Goal: Check status: Check status

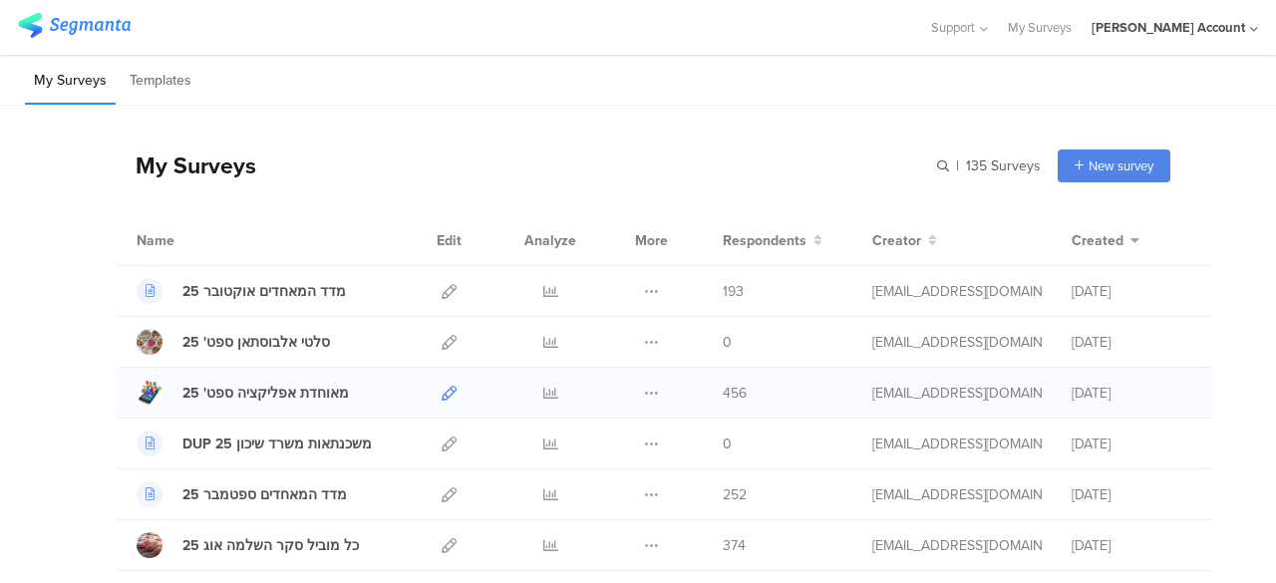
click at [441, 391] on icon at bounding box center [448, 393] width 15 height 15
click at [543, 390] on icon at bounding box center [550, 393] width 15 height 15
click at [543, 288] on icon at bounding box center [550, 291] width 15 height 15
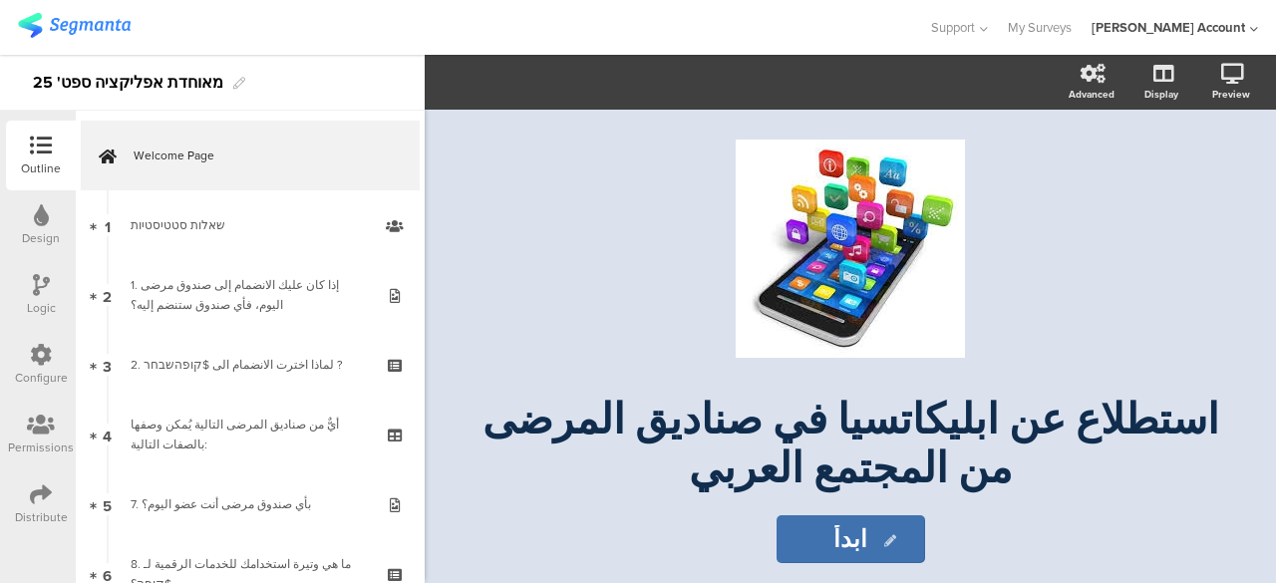
click at [36, 503] on icon at bounding box center [41, 494] width 22 height 22
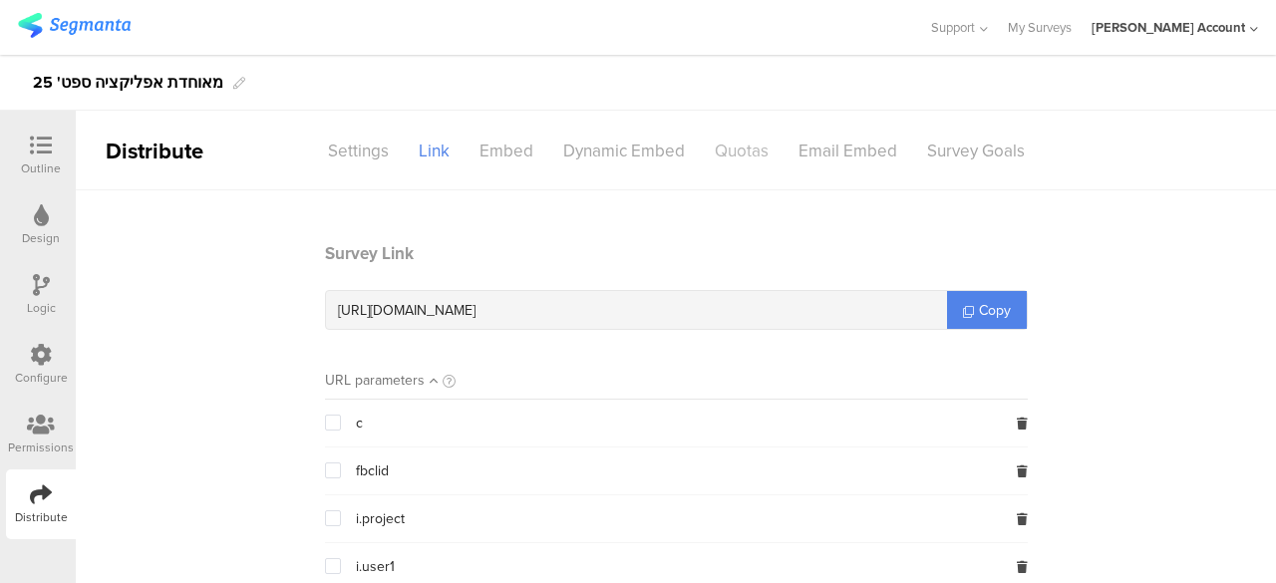
click at [745, 158] on div "Quotas" at bounding box center [742, 151] width 84 height 35
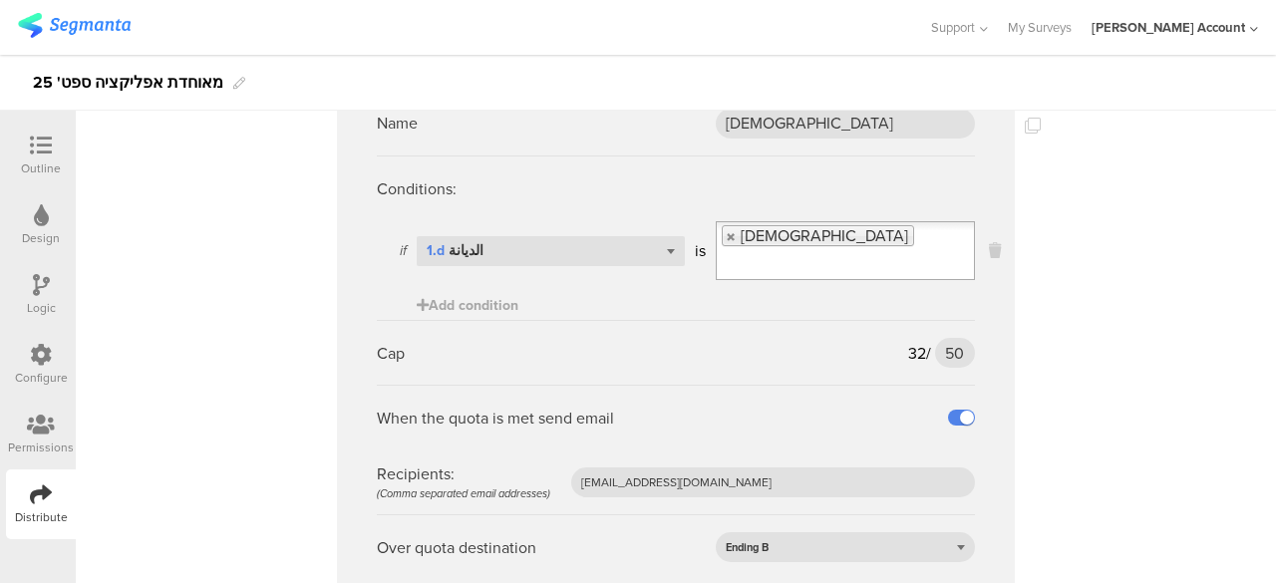
scroll to position [6468, 0]
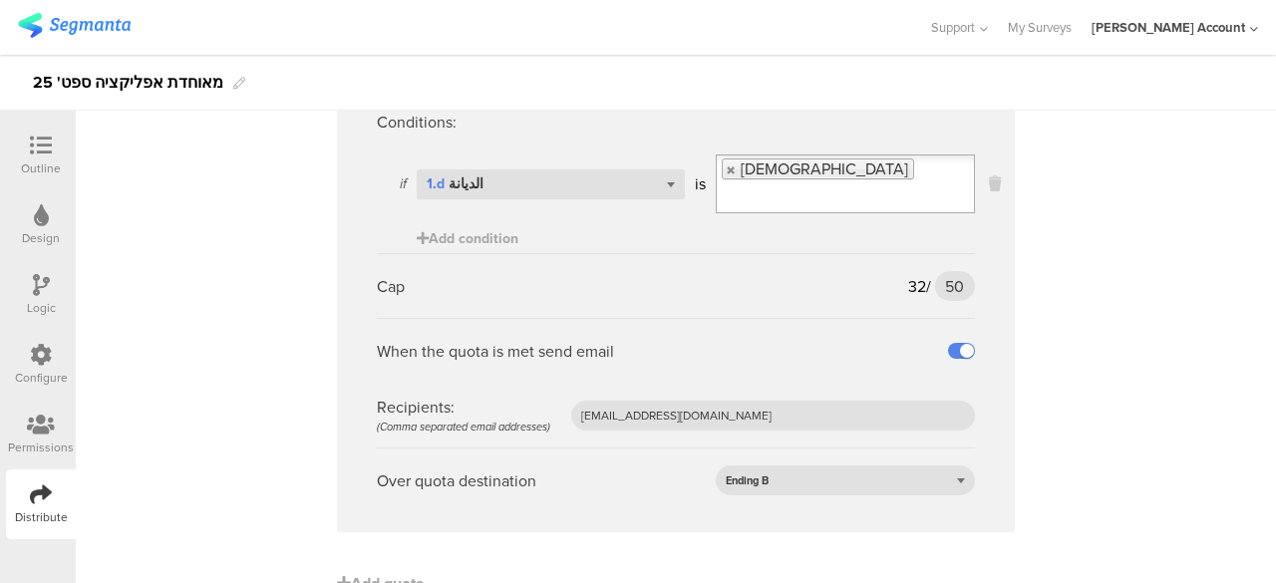
click at [47, 487] on icon at bounding box center [41, 494] width 22 height 22
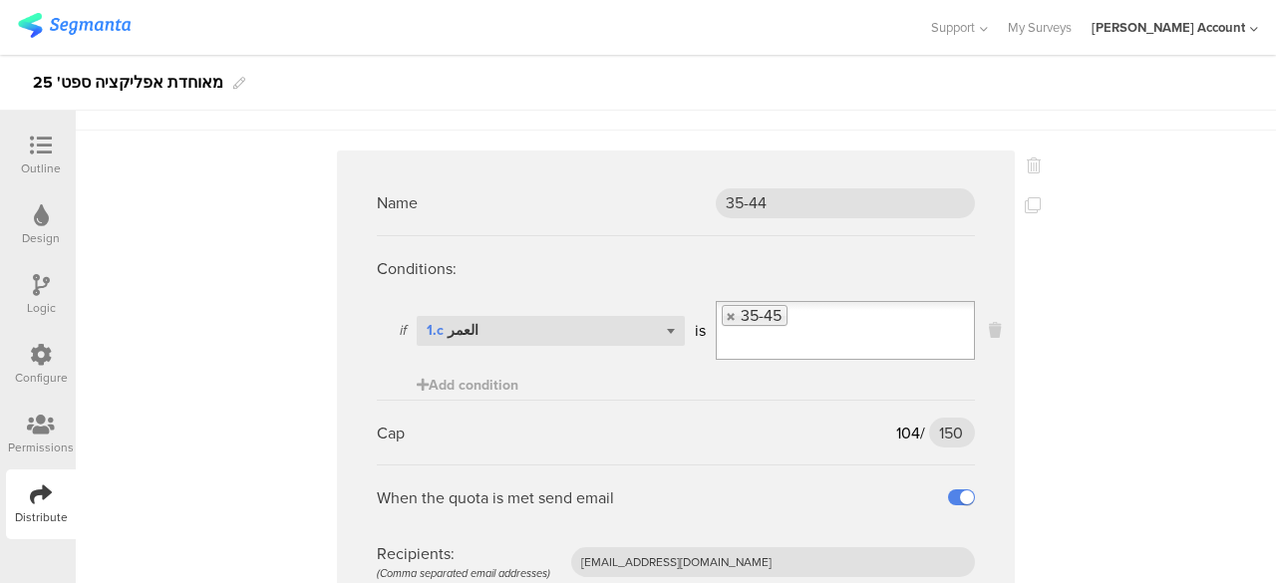
scroll to position [0, 0]
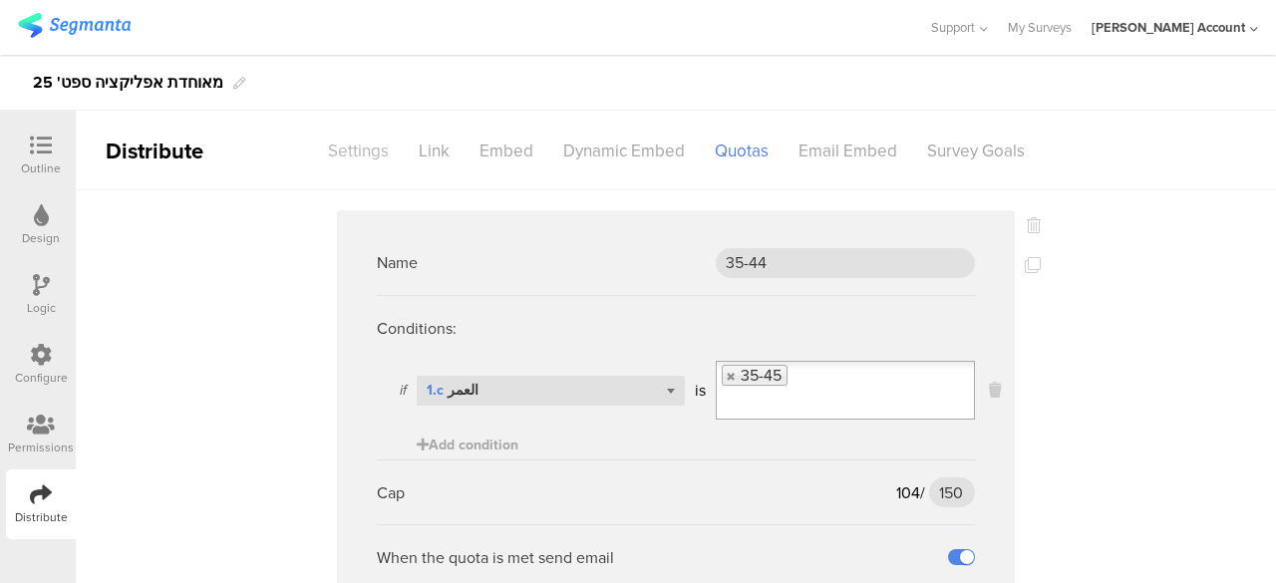
click at [361, 162] on div "Settings" at bounding box center [358, 151] width 91 height 35
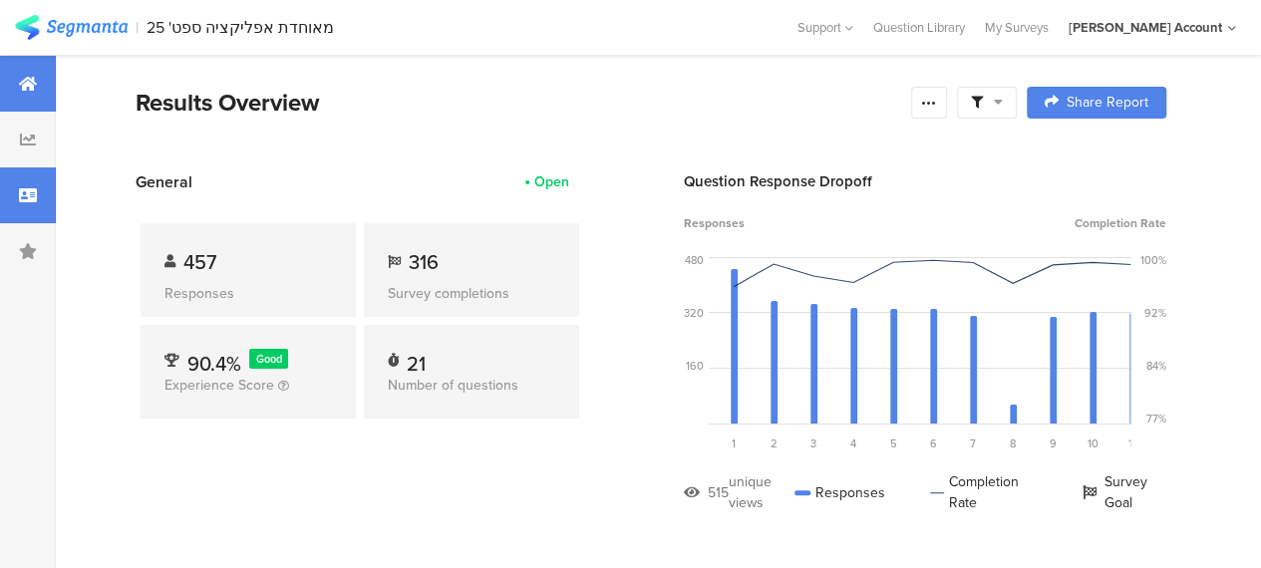
click at [37, 194] on div at bounding box center [28, 195] width 56 height 56
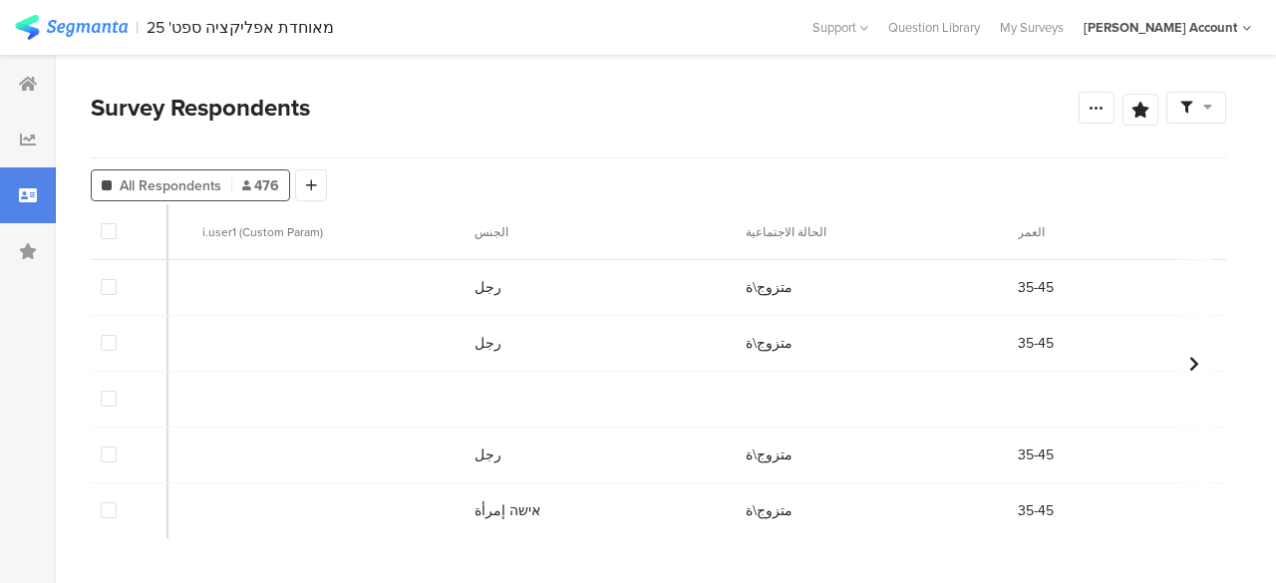
scroll to position [0, 1276]
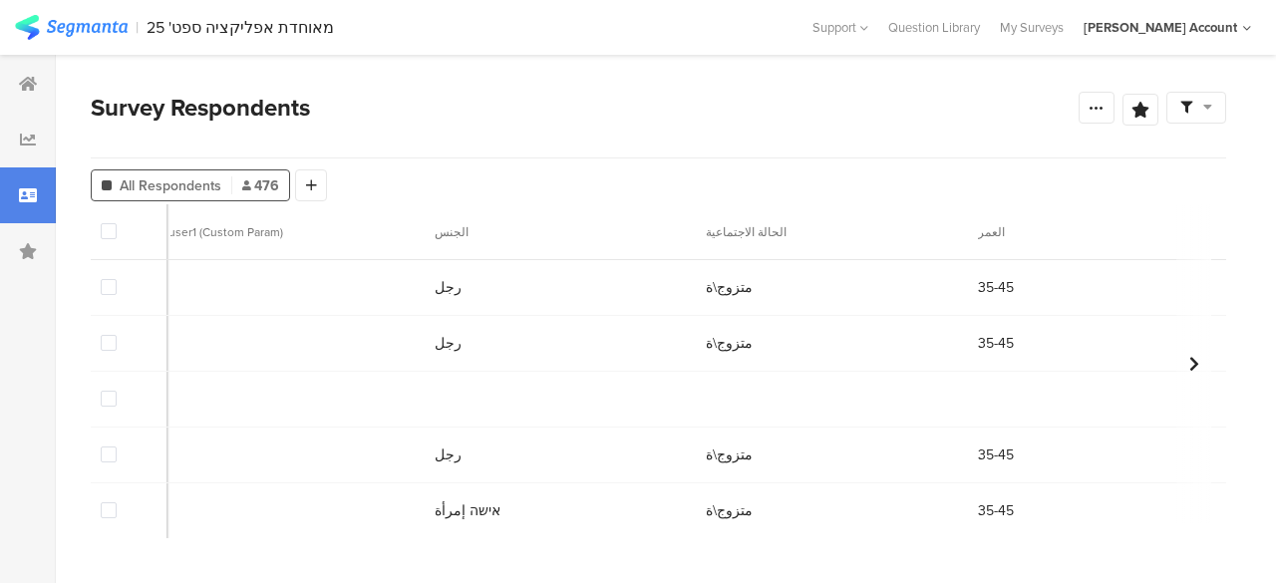
click at [1203, 520] on div at bounding box center [1193, 363] width 35 height 319
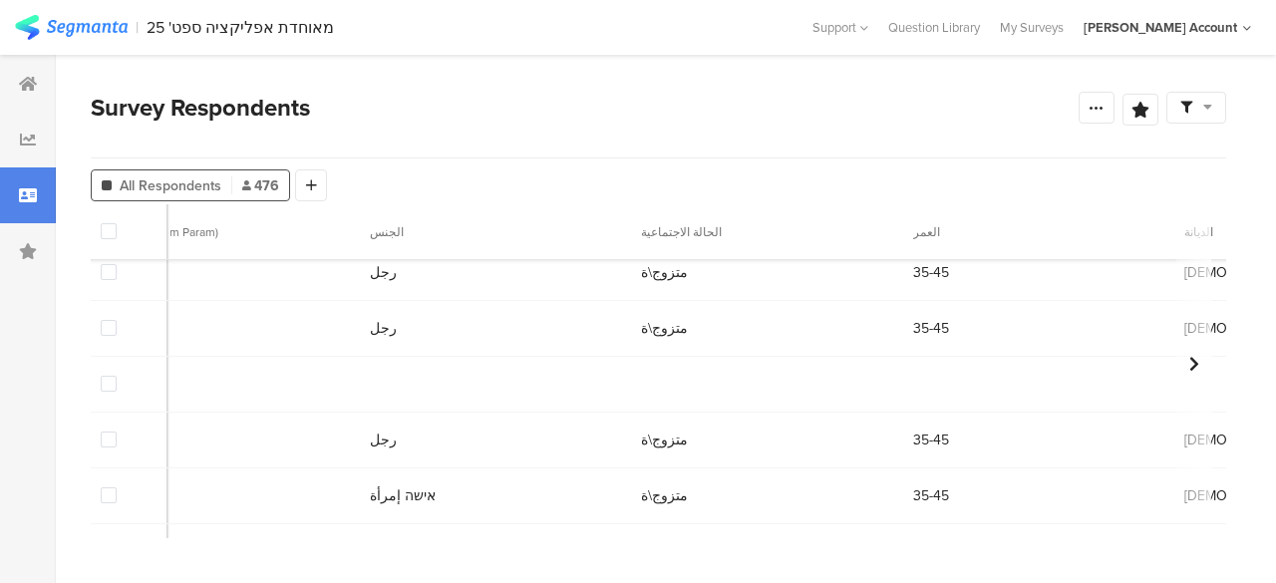
click at [1203, 520] on div at bounding box center [1193, 363] width 35 height 319
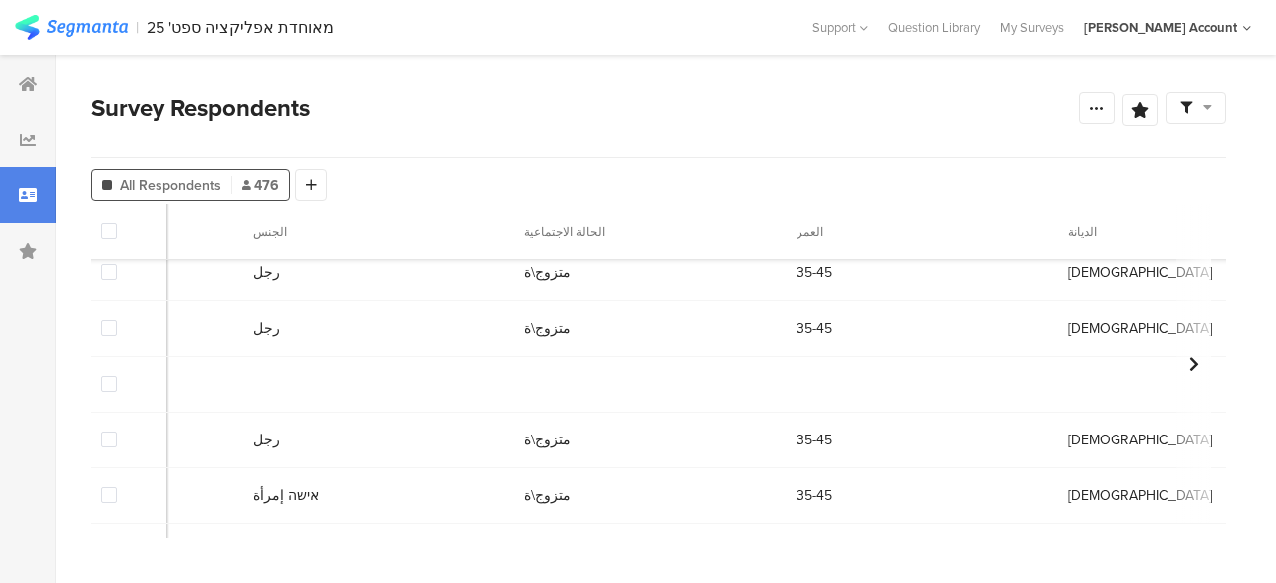
click at [1203, 520] on div at bounding box center [1193, 363] width 35 height 319
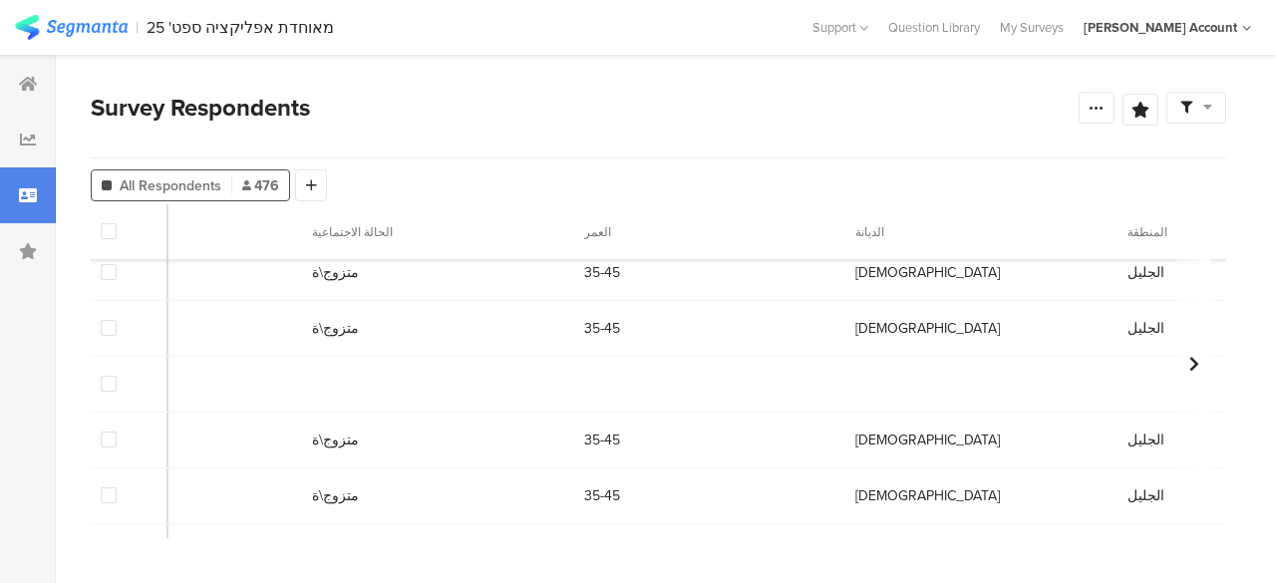
scroll to position [15, 1669]
click at [1203, 520] on div at bounding box center [1193, 363] width 35 height 319
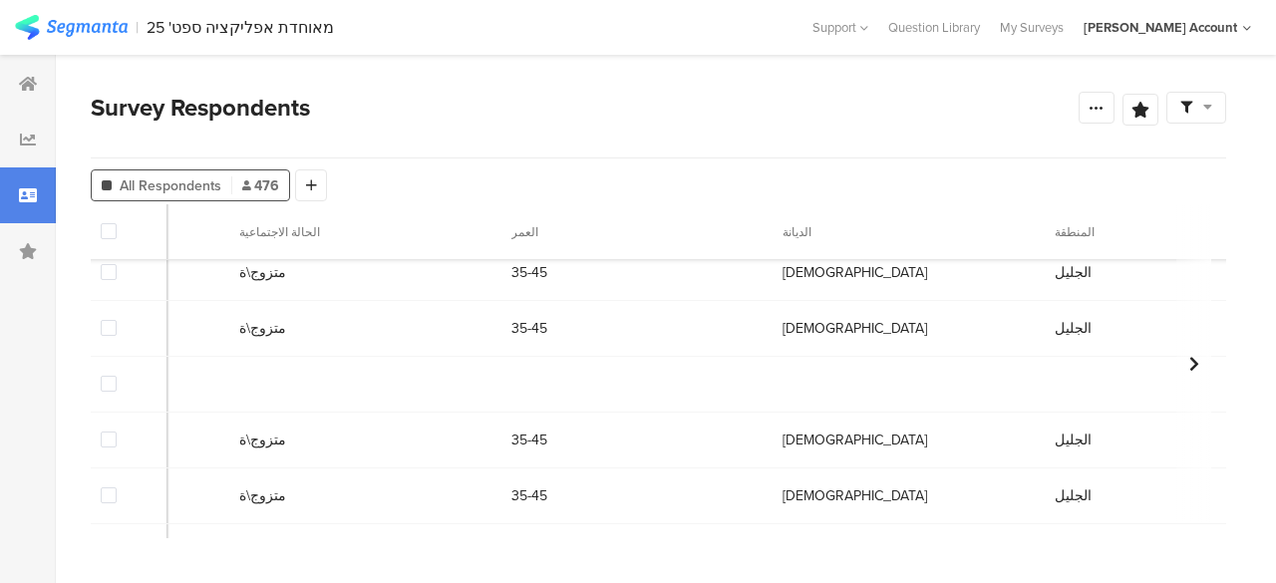
click at [1203, 520] on div at bounding box center [1193, 363] width 35 height 319
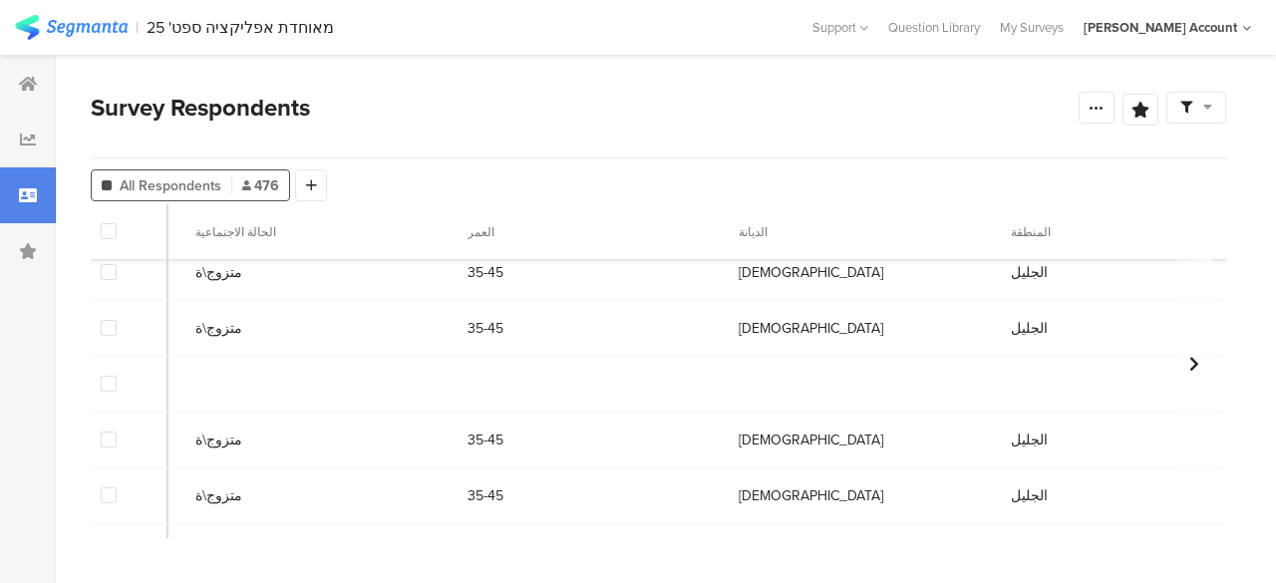
click at [1203, 520] on div at bounding box center [1193, 363] width 35 height 319
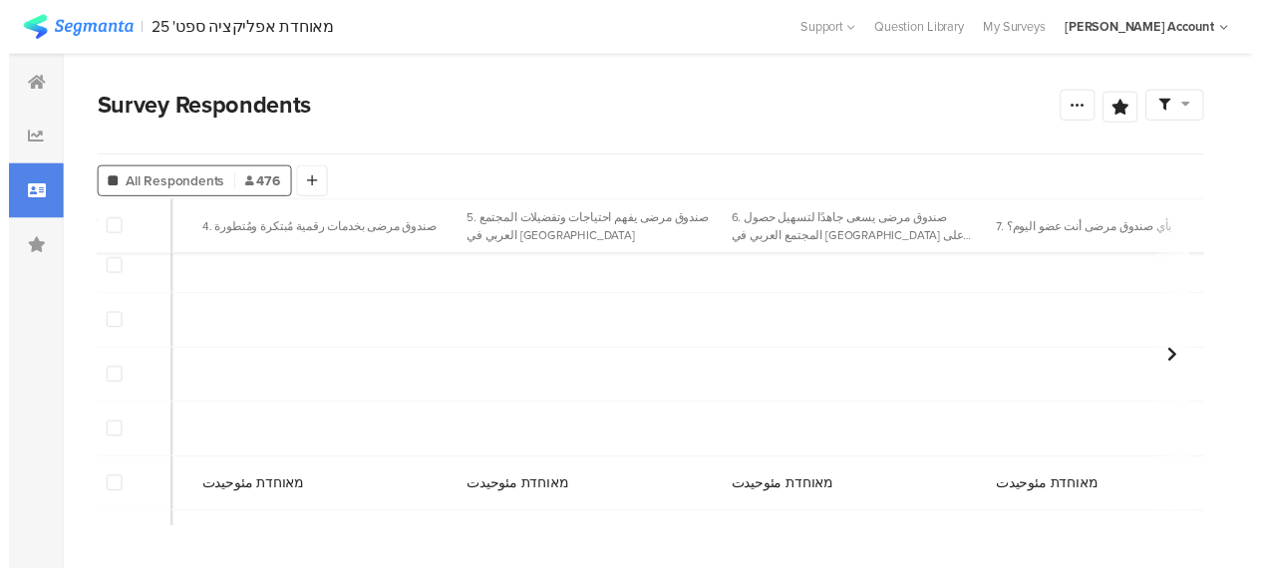
scroll to position [15, 3776]
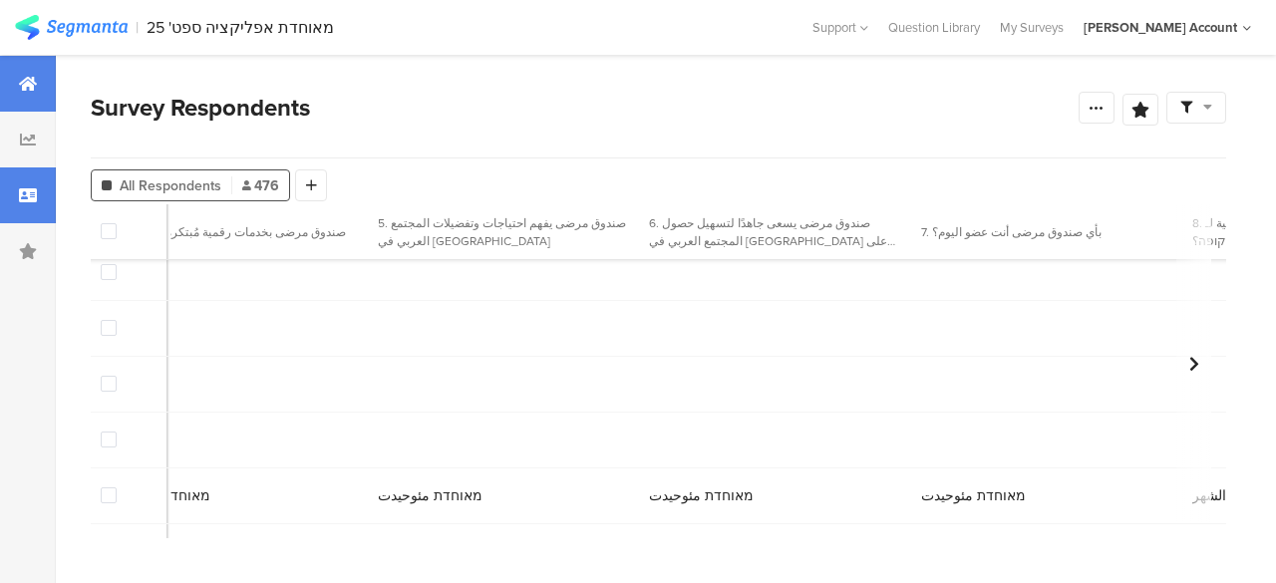
click at [39, 73] on div at bounding box center [28, 84] width 56 height 56
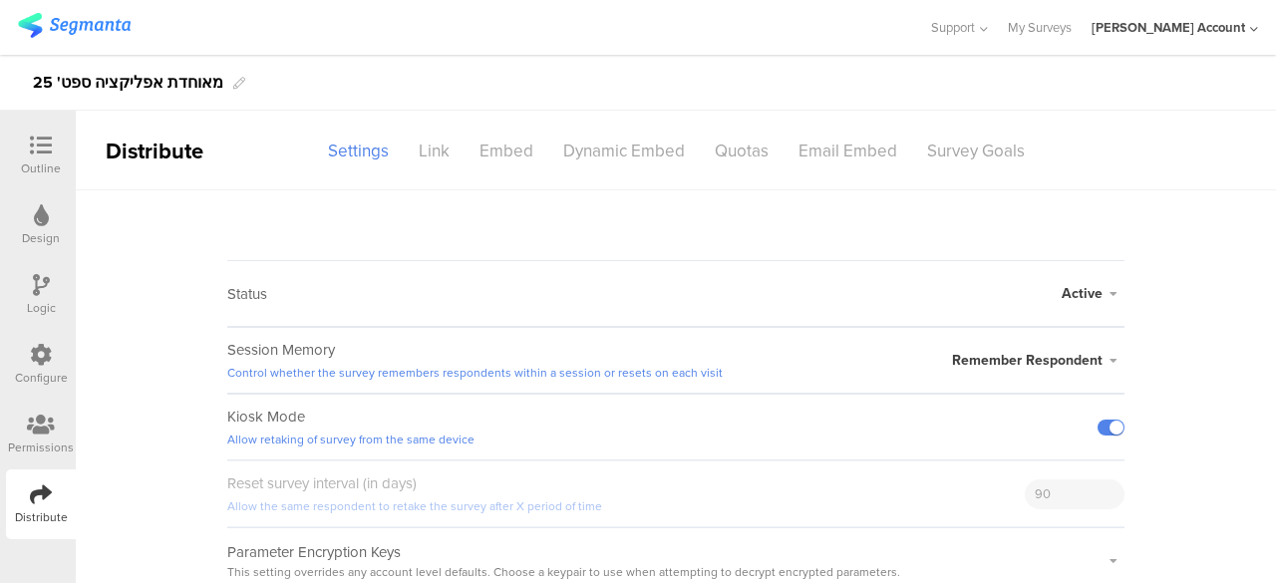
click at [837, 240] on sg-survey-status-editor "Status Active Active Closed Schedule Start Date: End Date: Save Cancel Session …" at bounding box center [676, 392] width 1200 height 404
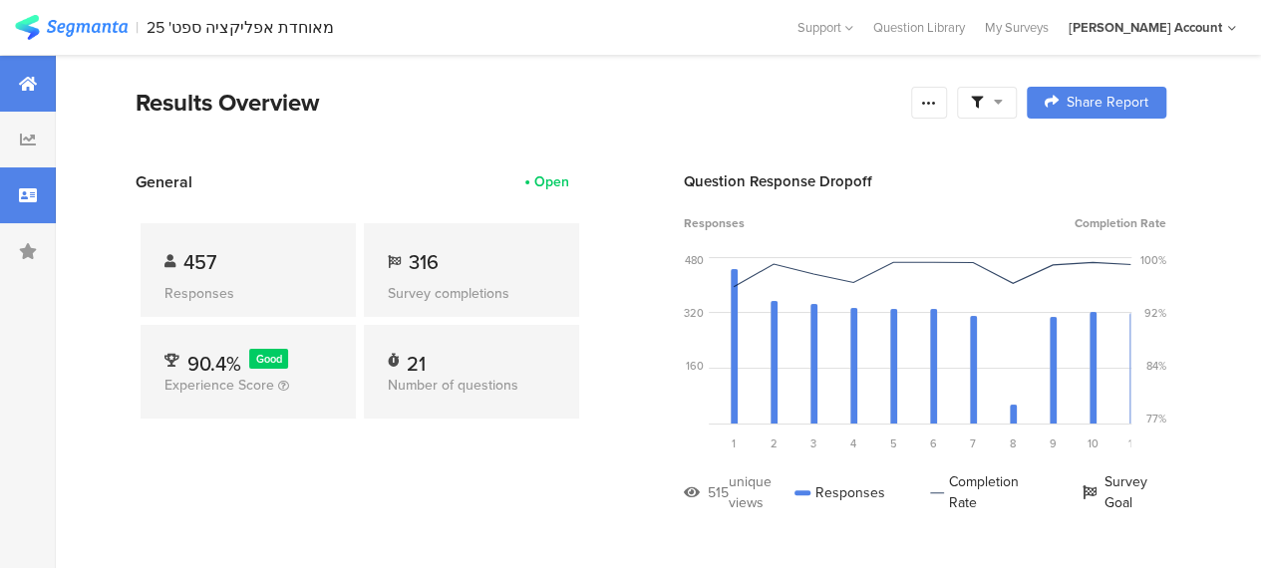
click at [33, 206] on div at bounding box center [28, 195] width 56 height 56
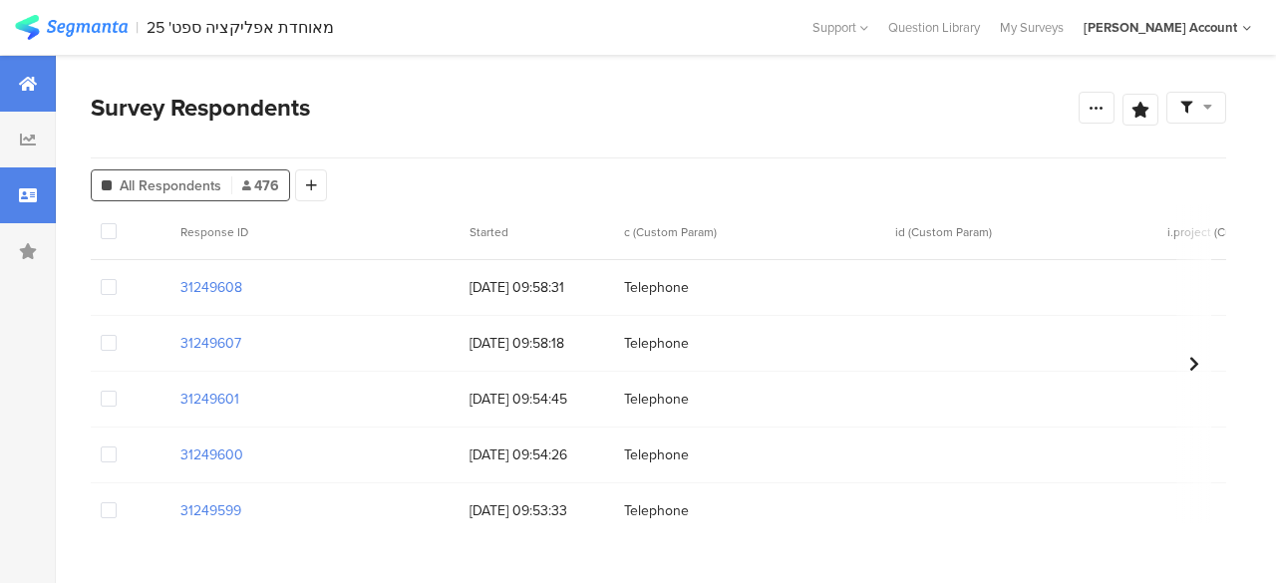
click at [43, 81] on div at bounding box center [28, 84] width 56 height 56
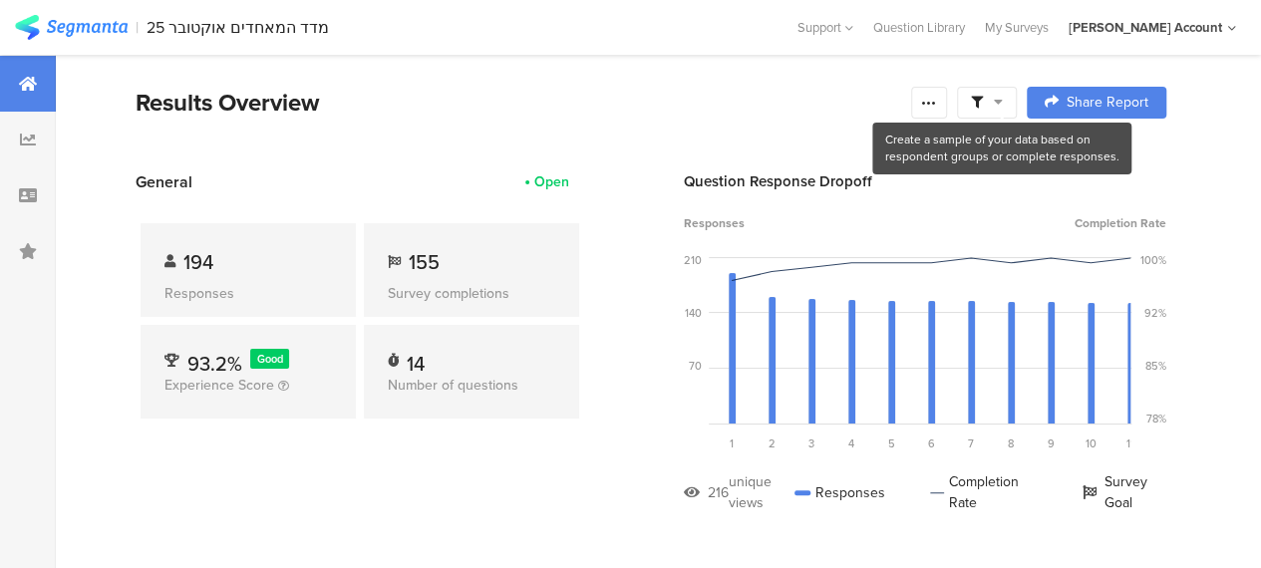
click at [1003, 103] on icon at bounding box center [998, 102] width 9 height 14
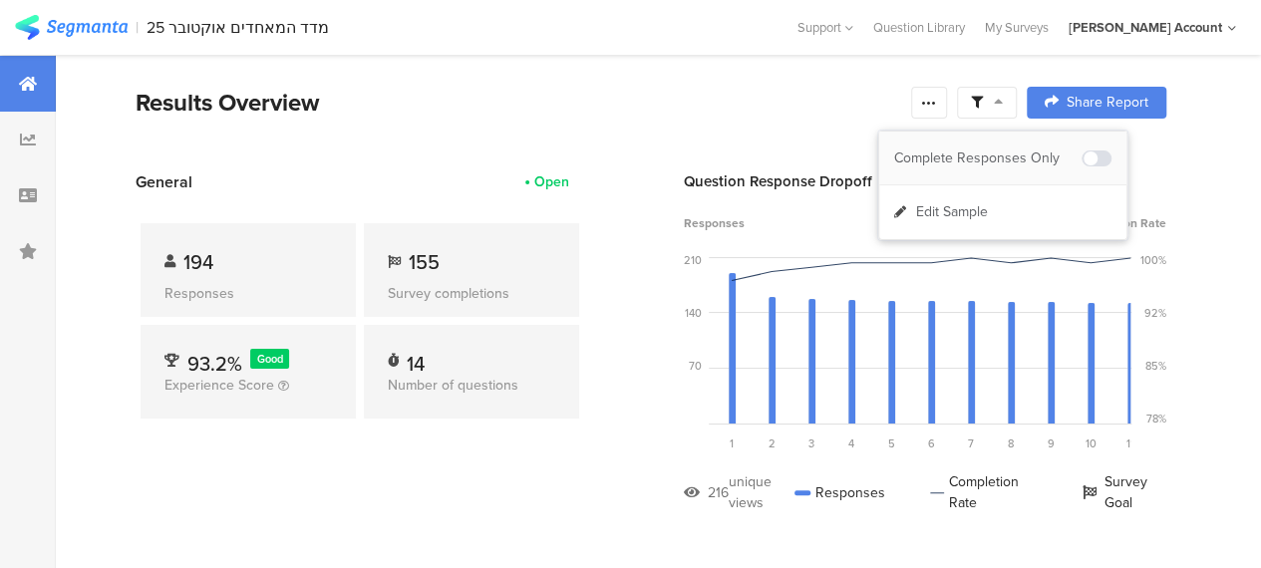
click at [1019, 170] on div "Complete Responses Only" at bounding box center [1002, 159] width 247 height 54
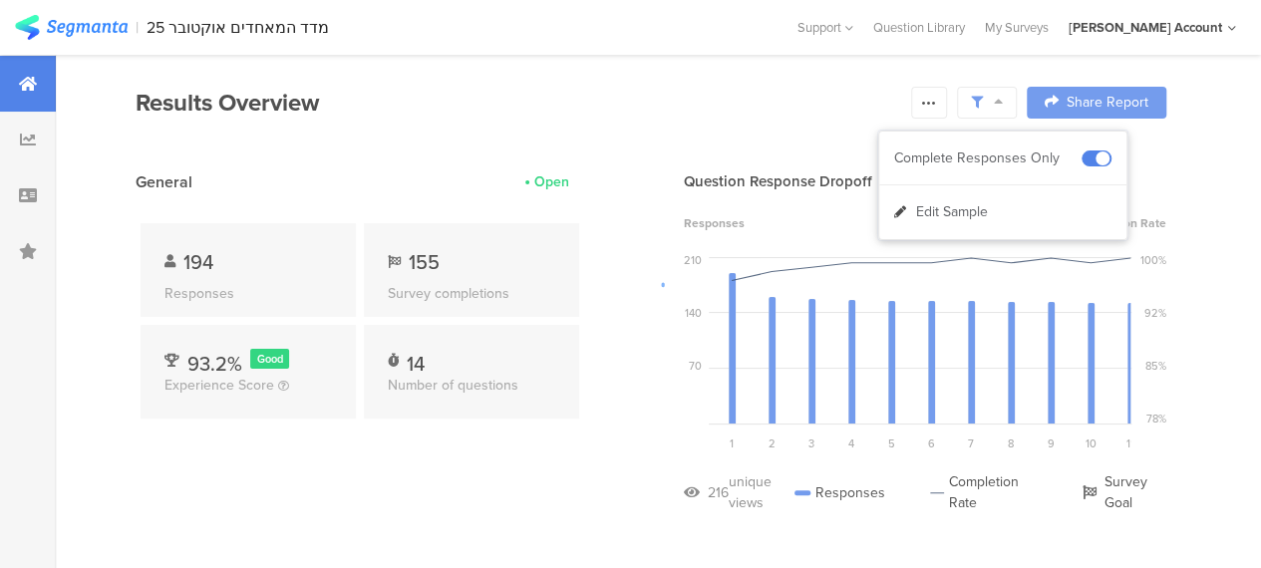
click at [457, 481] on div at bounding box center [630, 284] width 1261 height 568
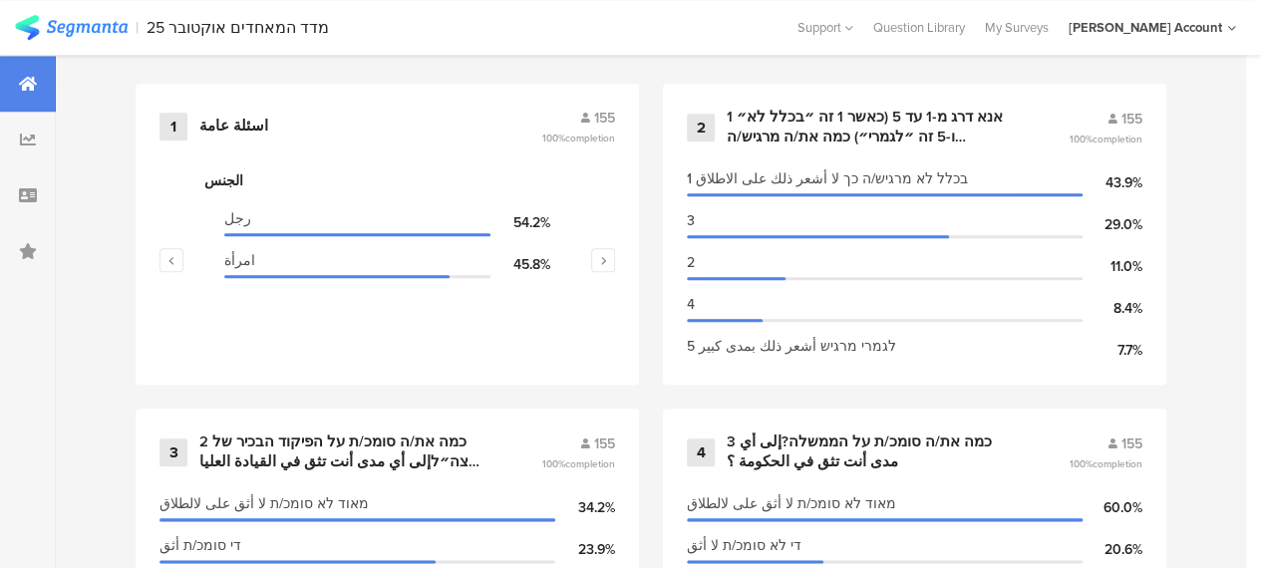
scroll to position [1116, 0]
